Goal: Navigation & Orientation: Understand site structure

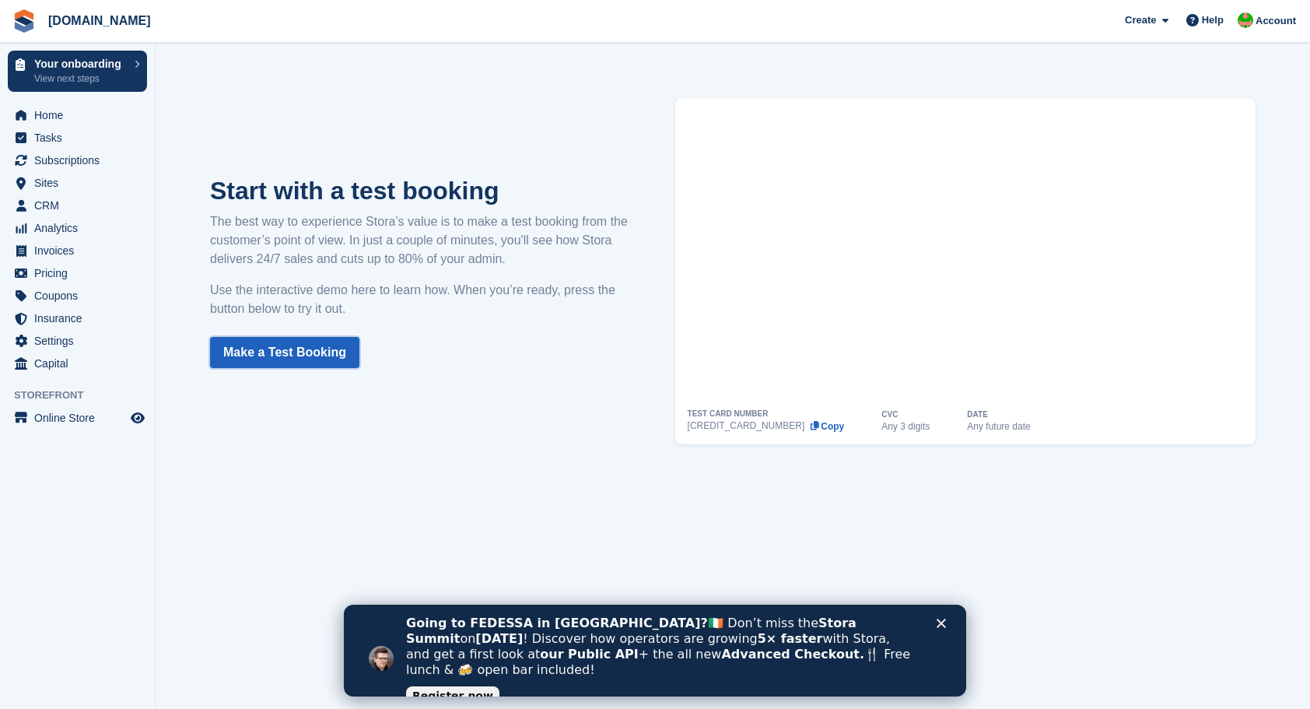
click at [282, 349] on link "Make a Test Booking" at bounding box center [284, 352] width 149 height 31
click at [44, 117] on span "Home" at bounding box center [80, 115] width 93 height 22
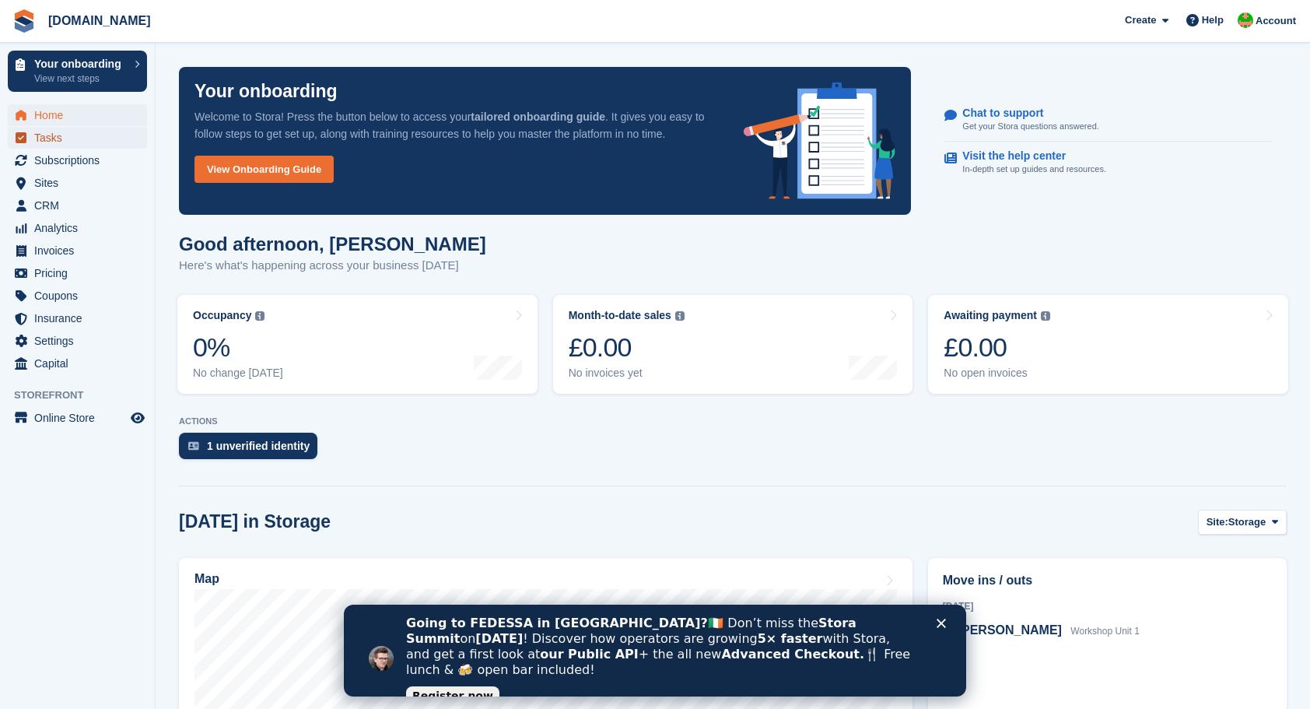
click at [54, 142] on span "Tasks" at bounding box center [80, 138] width 93 height 22
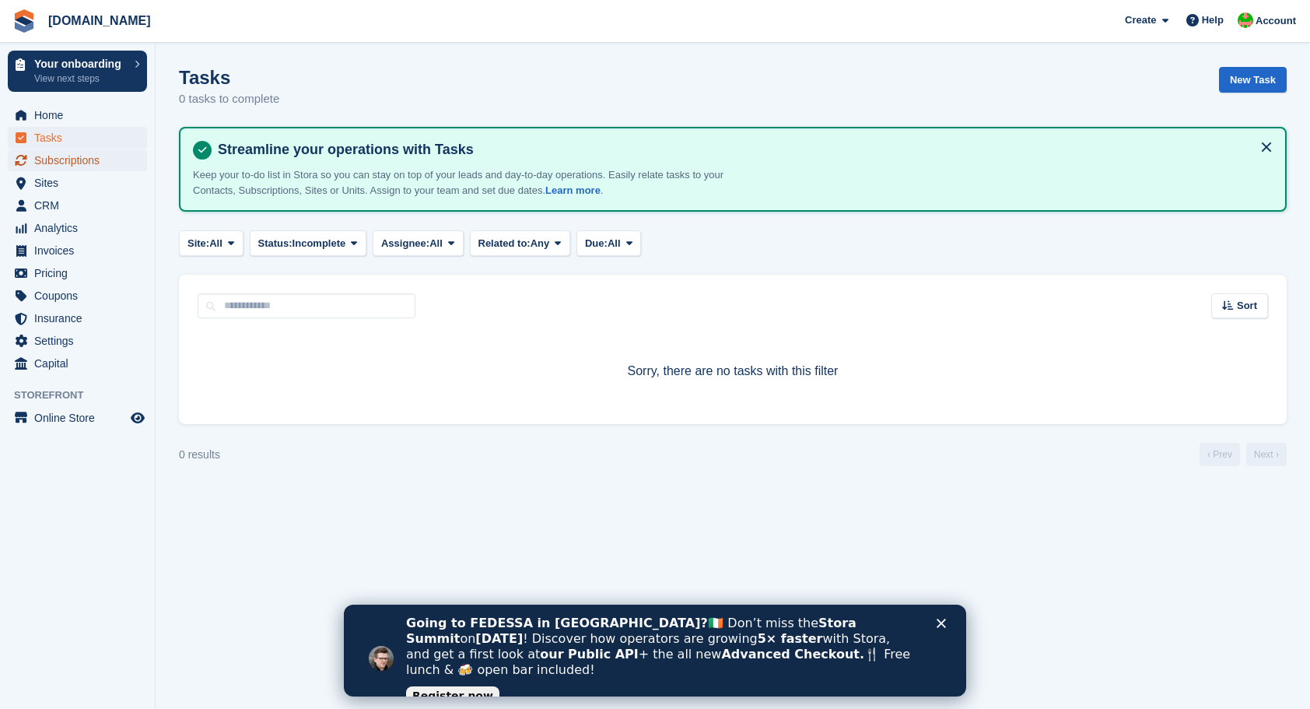
click at [82, 160] on span "Subscriptions" at bounding box center [80, 160] width 93 height 22
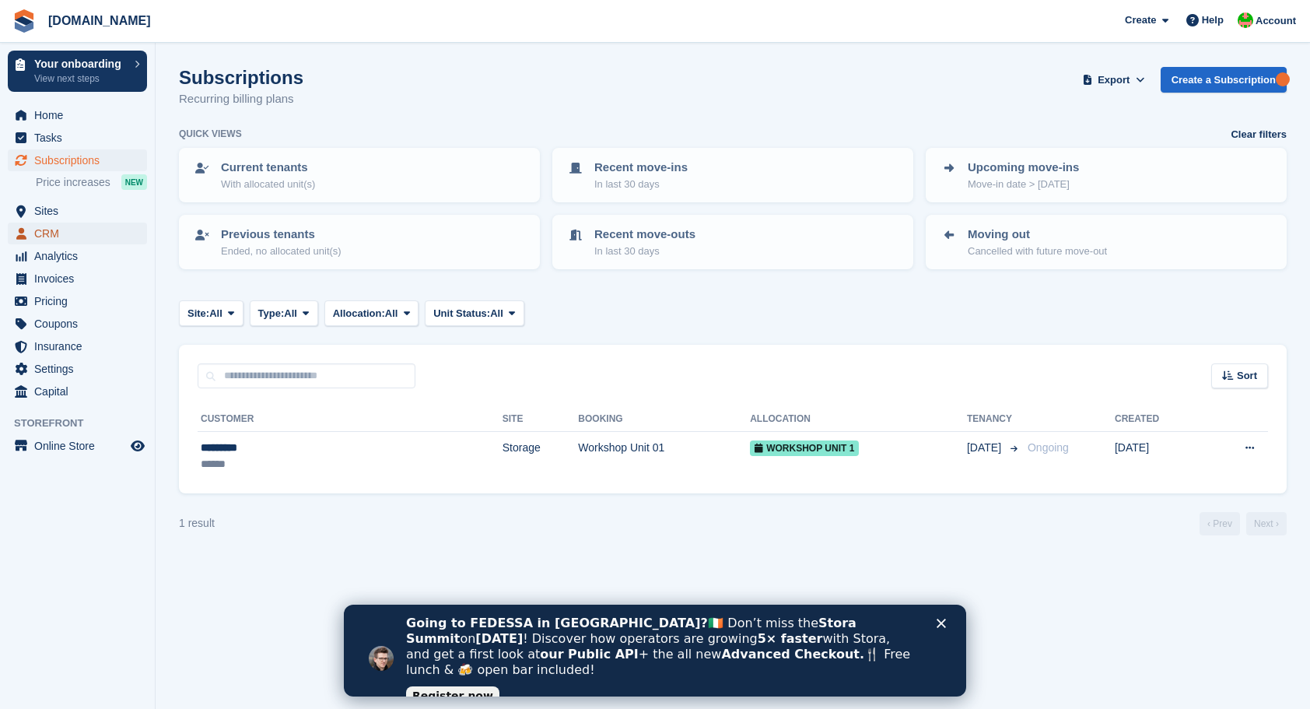
click at [53, 233] on span "CRM" at bounding box center [80, 234] width 93 height 22
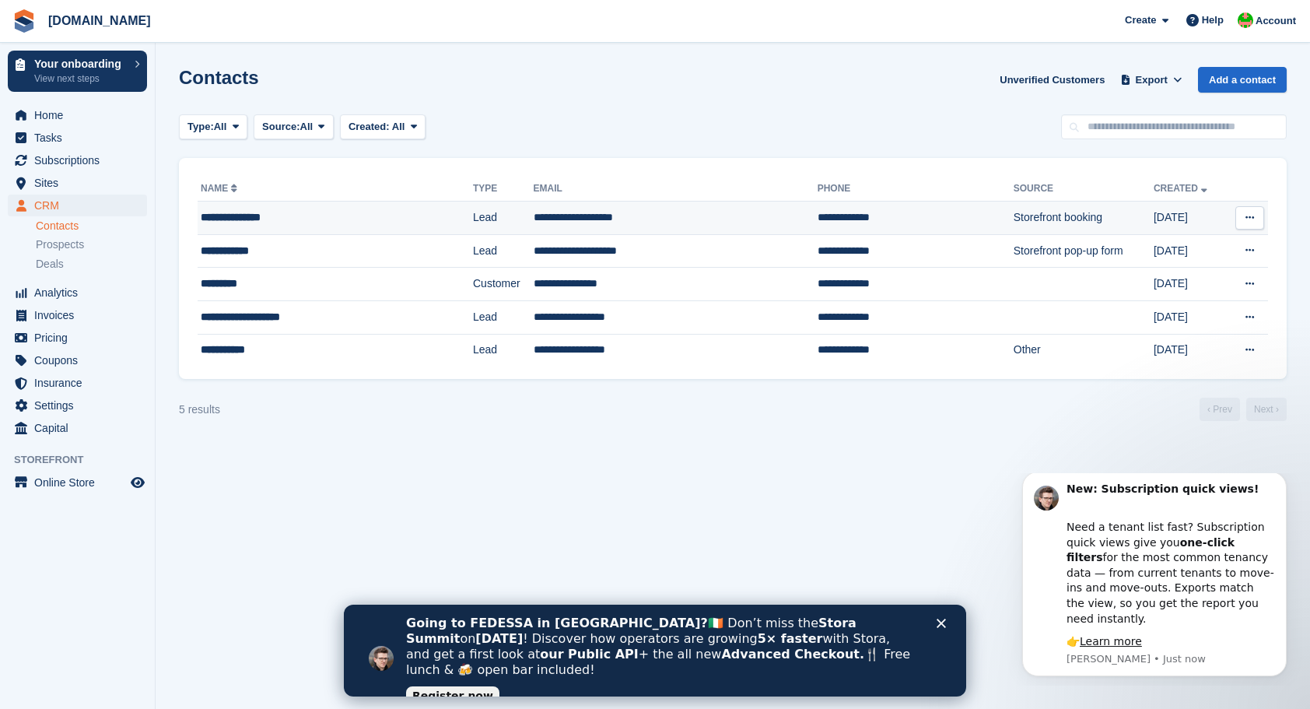
click at [573, 217] on td "**********" at bounding box center [676, 218] width 284 height 33
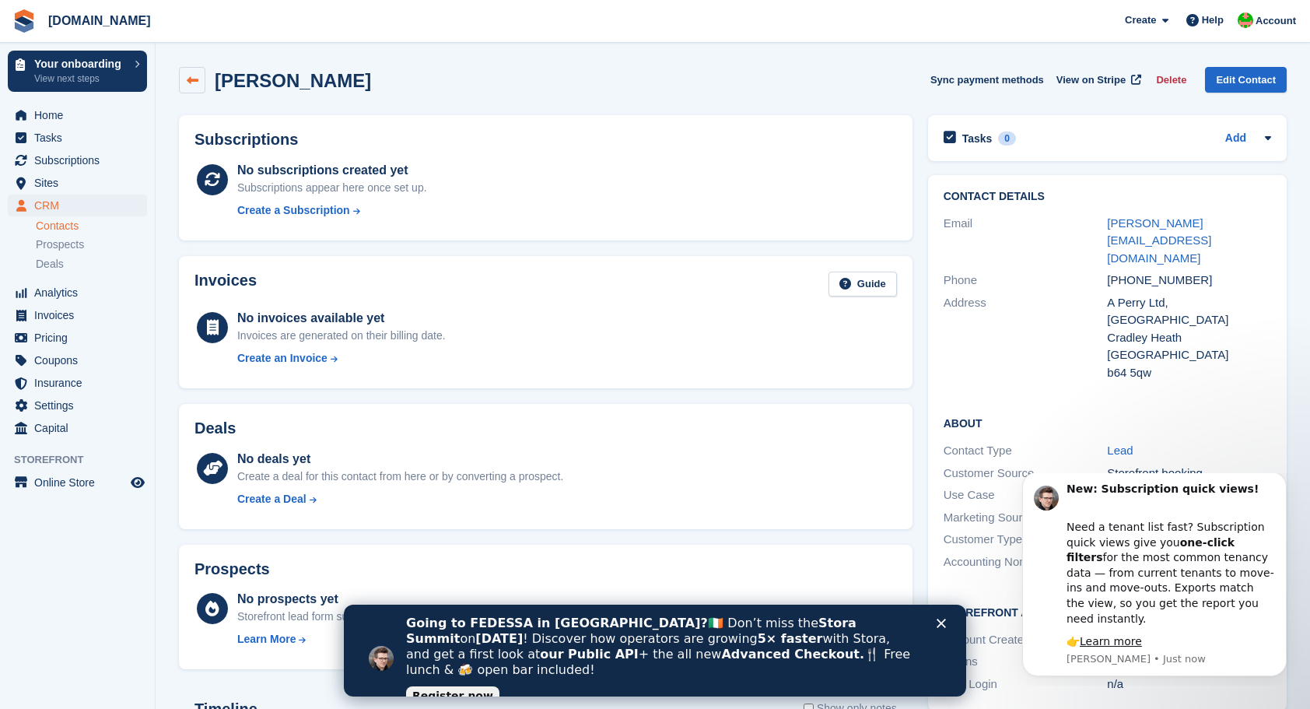
click at [183, 76] on link at bounding box center [192, 80] width 26 height 26
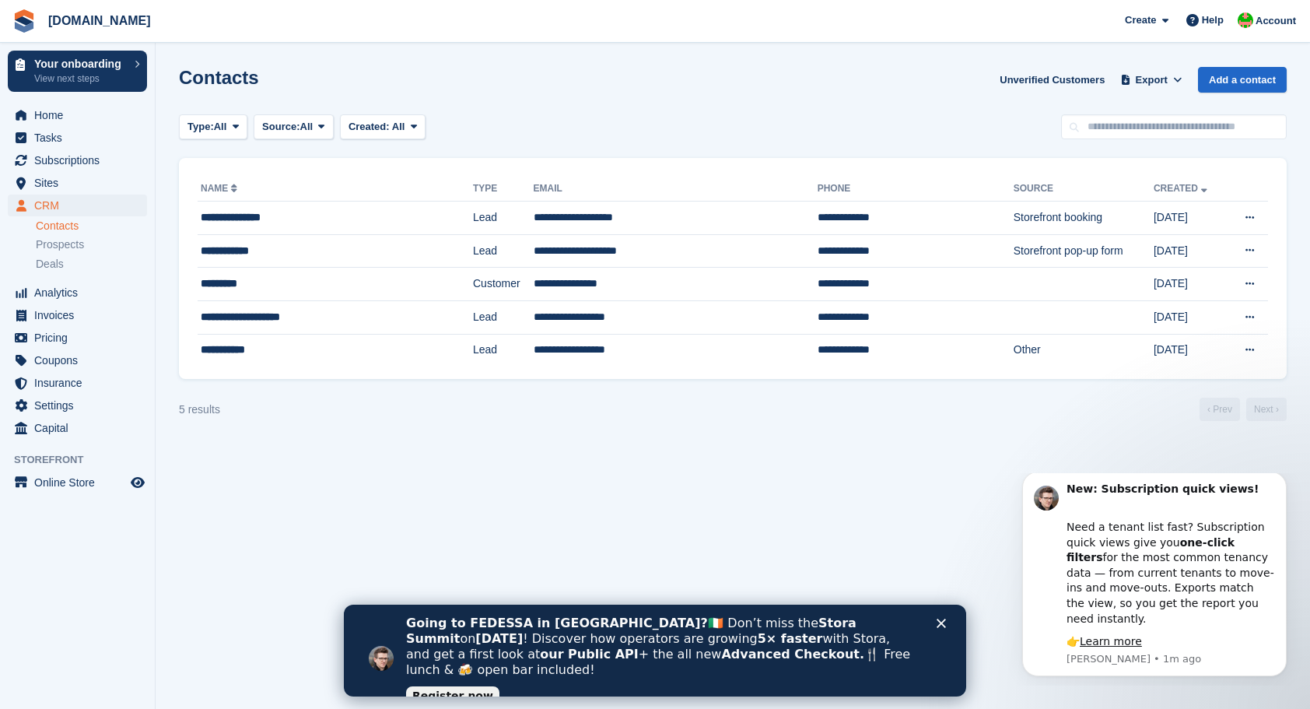
drag, startPoint x: 1187, startPoint y: 0, endPoint x: 747, endPoint y: 89, distance: 449.3
click at [747, 89] on div "Contacts Unverified Customers Export Export Contacts Export a CSV of all Contac…" at bounding box center [733, 89] width 1108 height 44
click at [79, 250] on span "Prospects" at bounding box center [60, 244] width 48 height 15
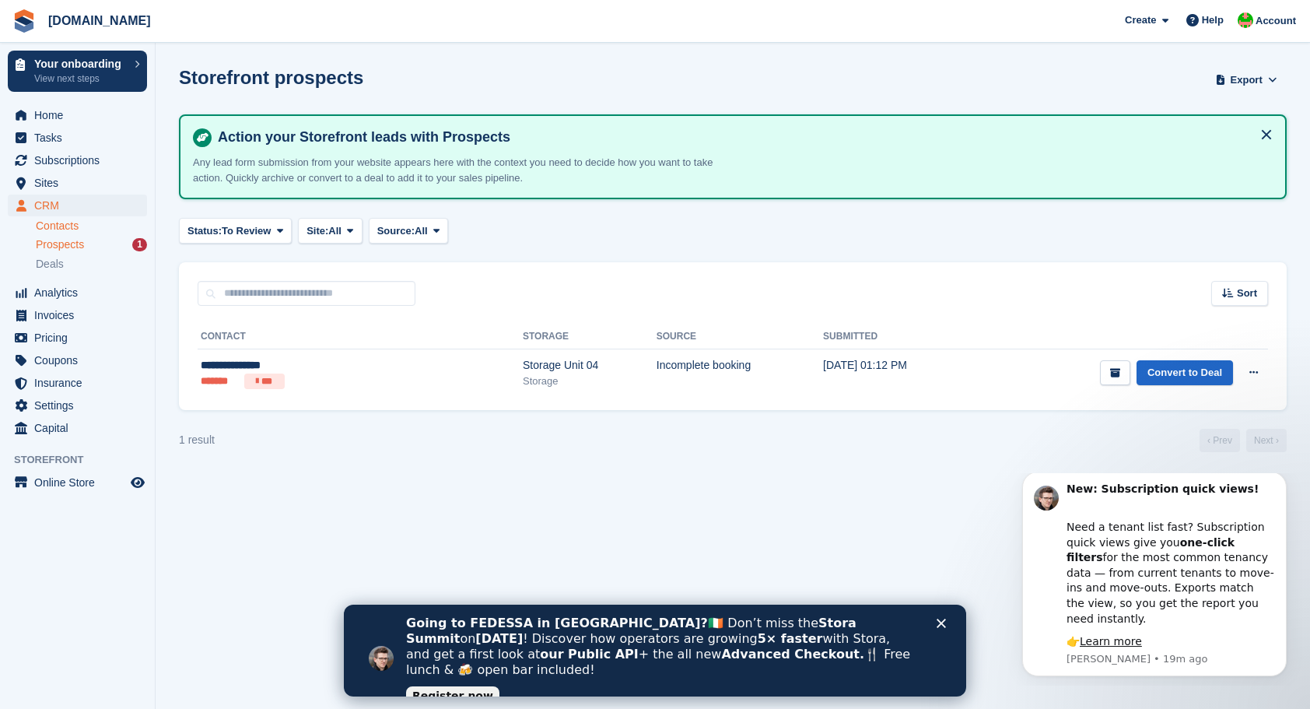
click at [66, 226] on link "Contacts" at bounding box center [91, 226] width 111 height 15
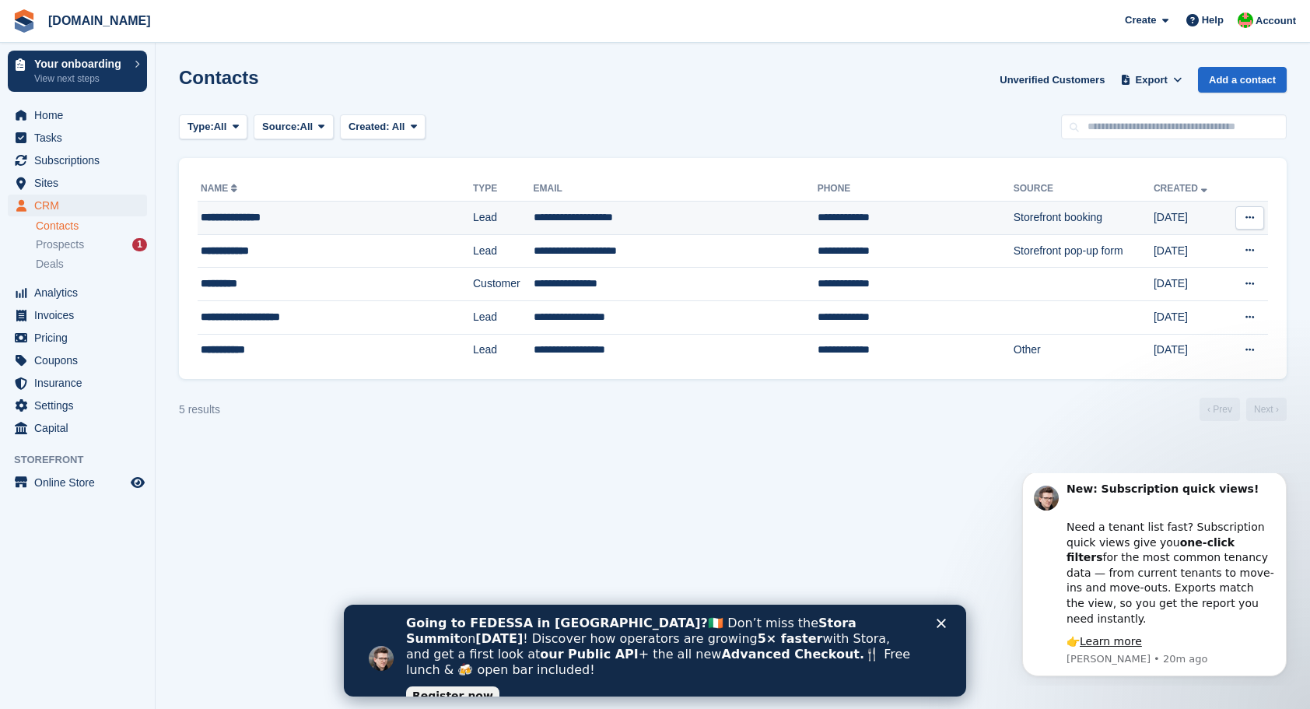
click at [1257, 212] on button at bounding box center [1250, 217] width 29 height 23
click at [50, 261] on span "Deals" at bounding box center [50, 264] width 28 height 15
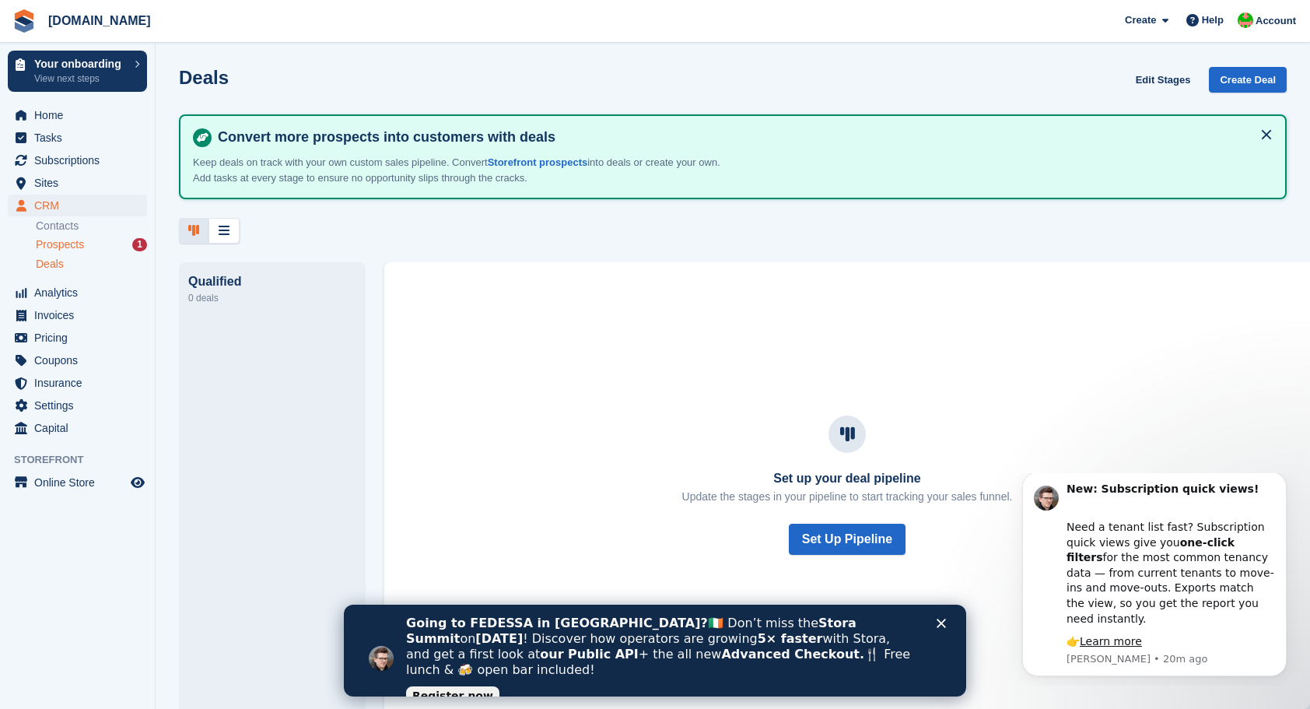
click at [54, 244] on span "Prospects" at bounding box center [60, 244] width 48 height 15
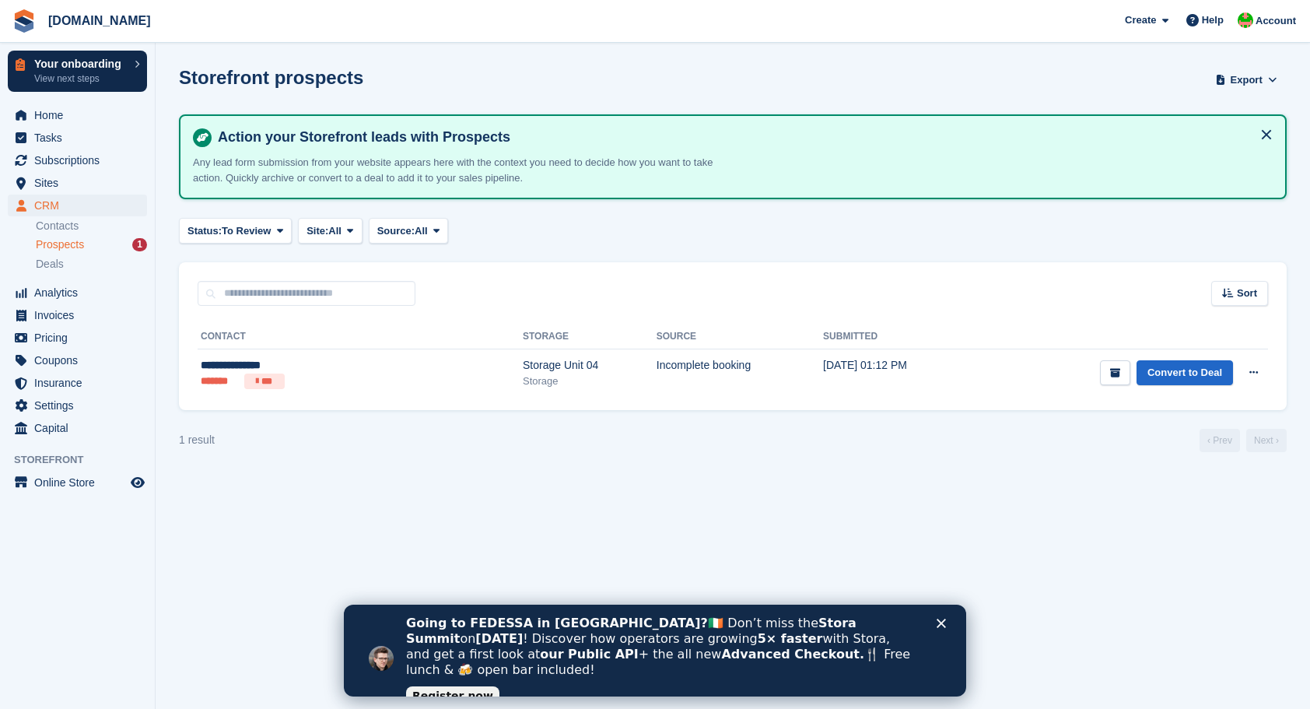
click at [135, 64] on icon at bounding box center [137, 64] width 5 height 8
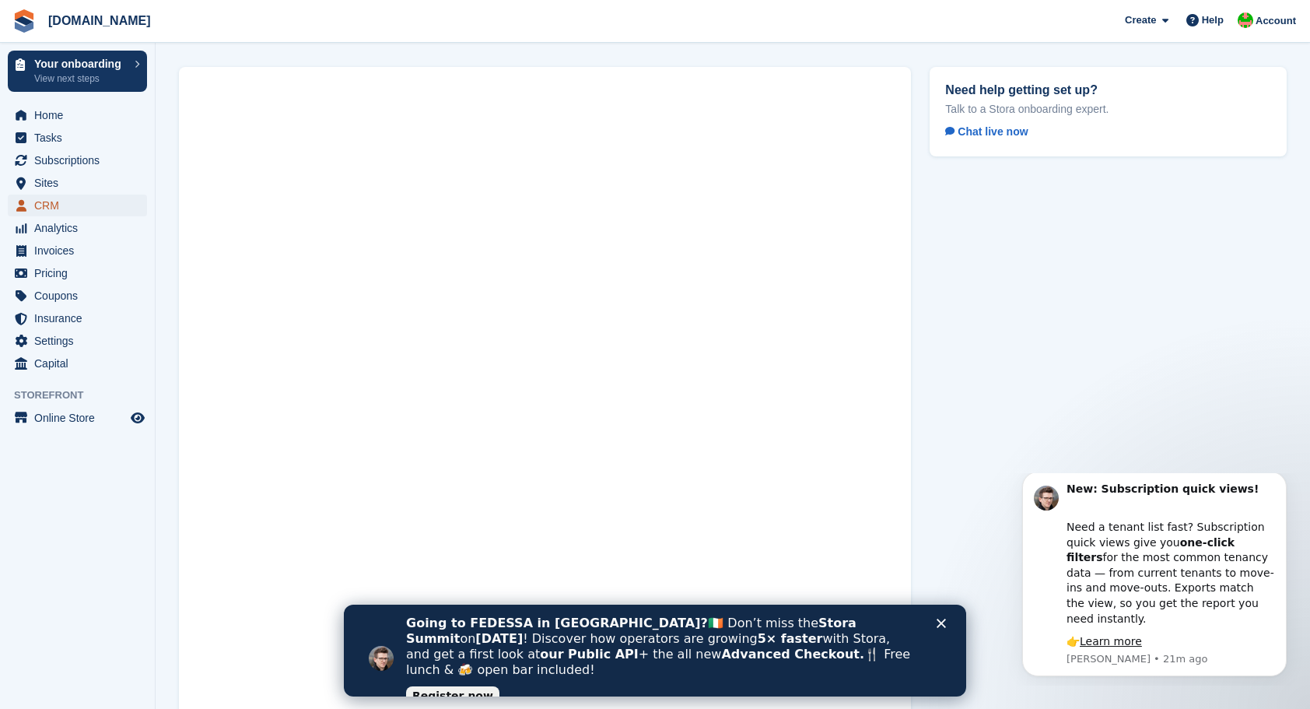
click at [61, 204] on span "CRM" at bounding box center [80, 206] width 93 height 22
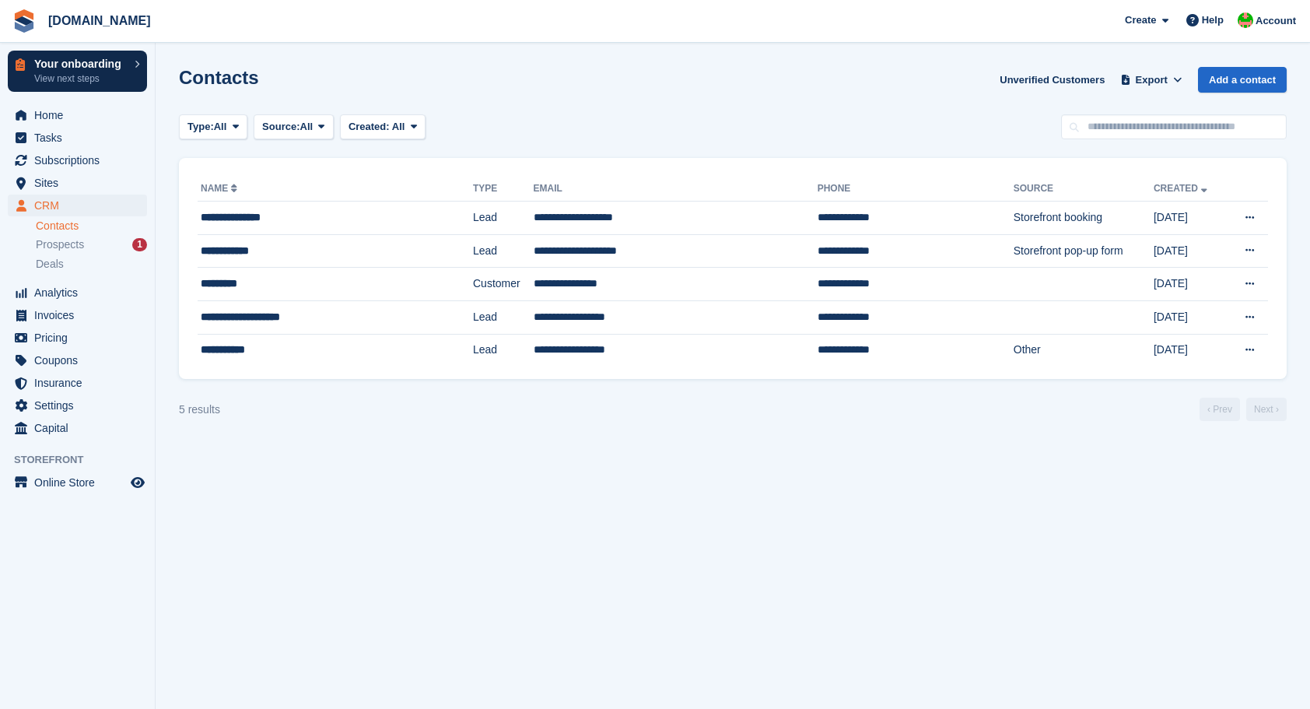
click at [73, 66] on p "Your onboarding" at bounding box center [80, 63] width 93 height 11
